Goal: Task Accomplishment & Management: Manage account settings

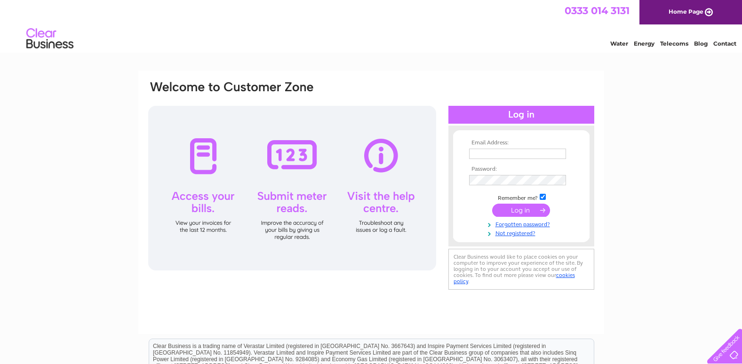
type input "accounts@lochduart.com"
click at [521, 211] on input "submit" at bounding box center [521, 210] width 58 height 13
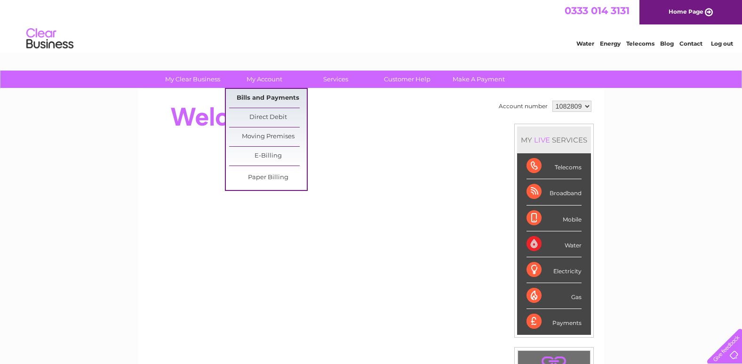
click at [262, 99] on link "Bills and Payments" at bounding box center [268, 98] width 78 height 19
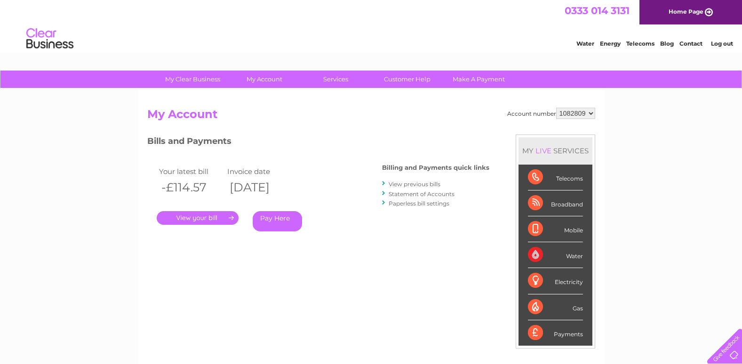
click at [202, 219] on link "." at bounding box center [198, 218] width 82 height 14
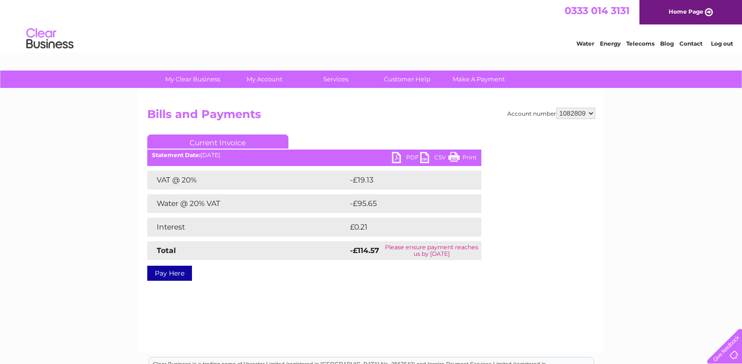
click at [397, 157] on link "PDF" at bounding box center [406, 159] width 28 height 14
